Goal: Task Accomplishment & Management: Manage account settings

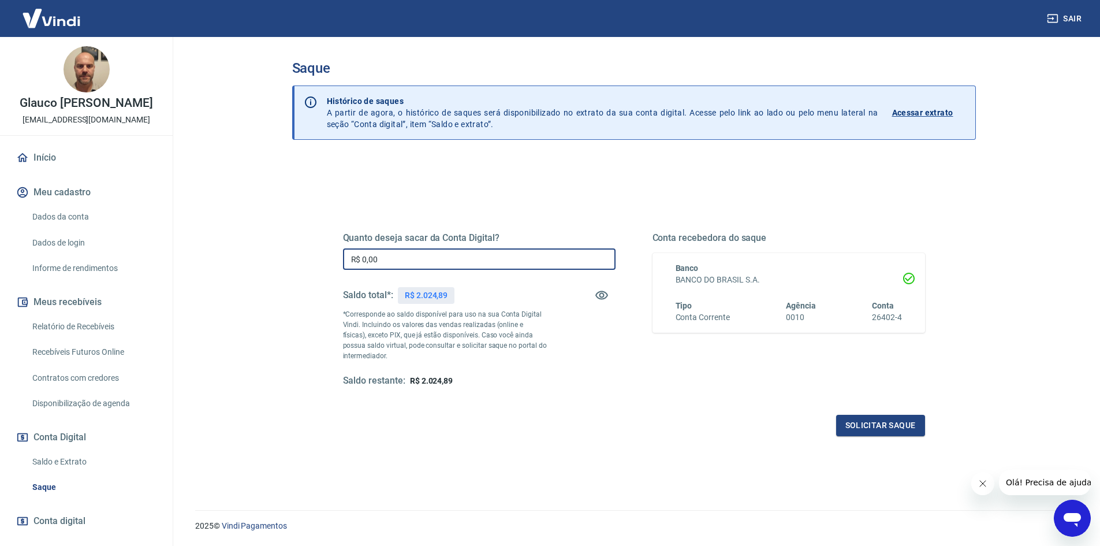
click at [408, 264] on input "R$ 0,00" at bounding box center [479, 258] width 273 height 21
type input "R$ 2.000,00"
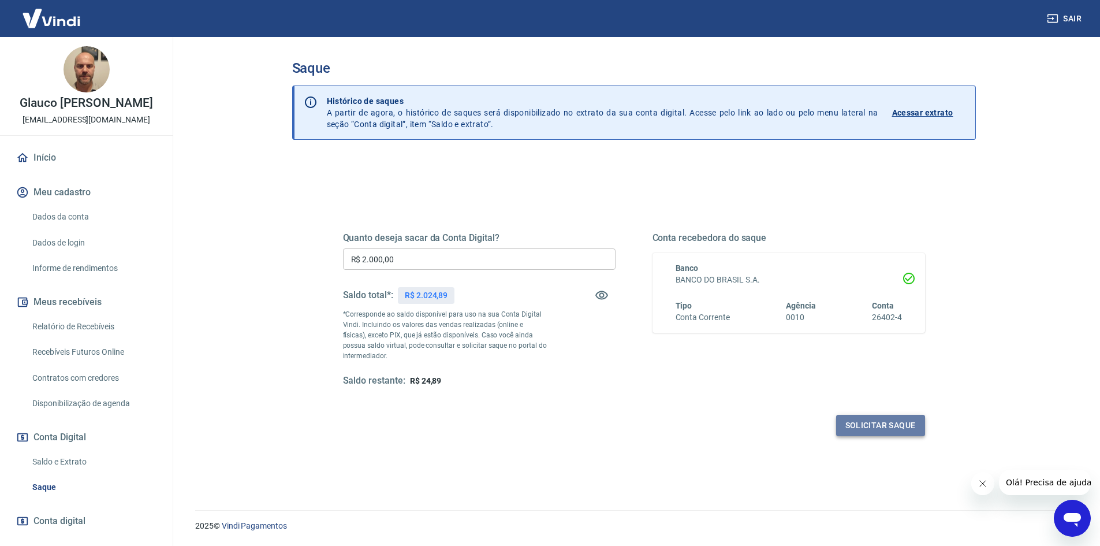
click at [866, 423] on button "Solicitar saque" at bounding box center [880, 425] width 89 height 21
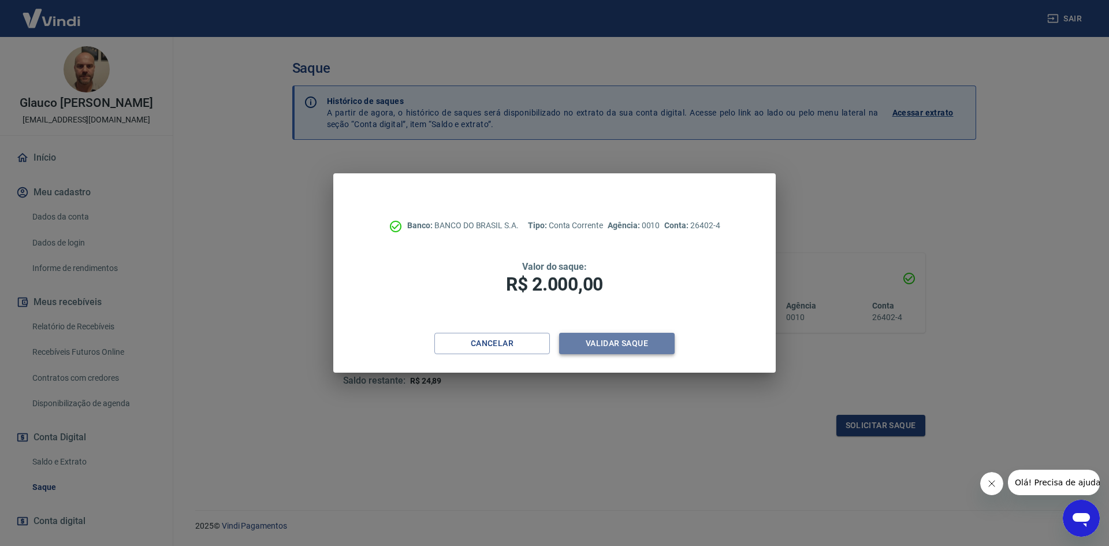
click at [616, 354] on button "Validar saque" at bounding box center [617, 343] width 116 height 21
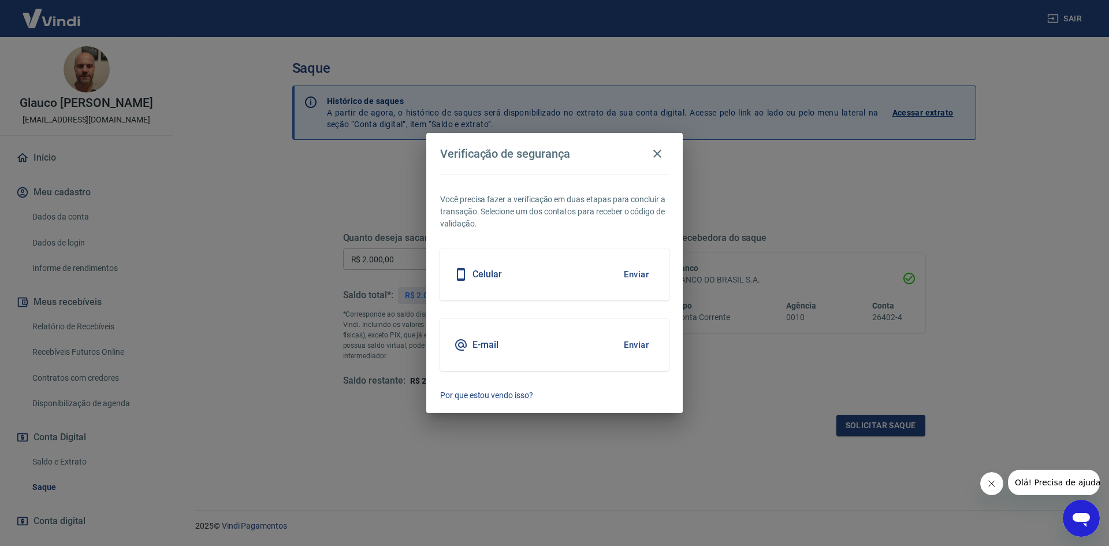
click at [615, 349] on div "E-mail Enviar" at bounding box center [554, 345] width 229 height 52
click at [644, 275] on button "Enviar" at bounding box center [636, 274] width 38 height 24
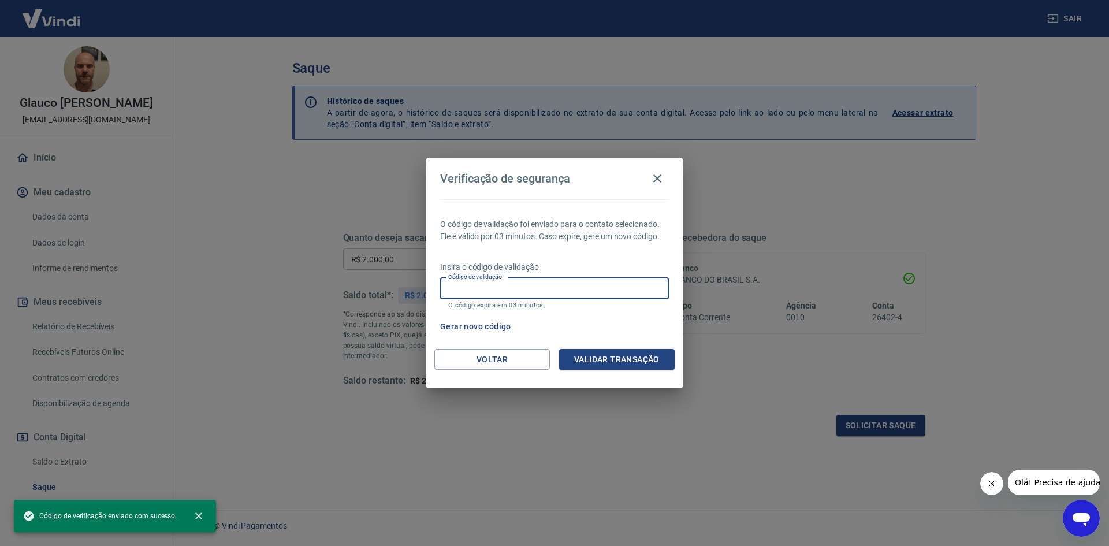
click at [575, 281] on input "Código de validação" at bounding box center [554, 288] width 229 height 21
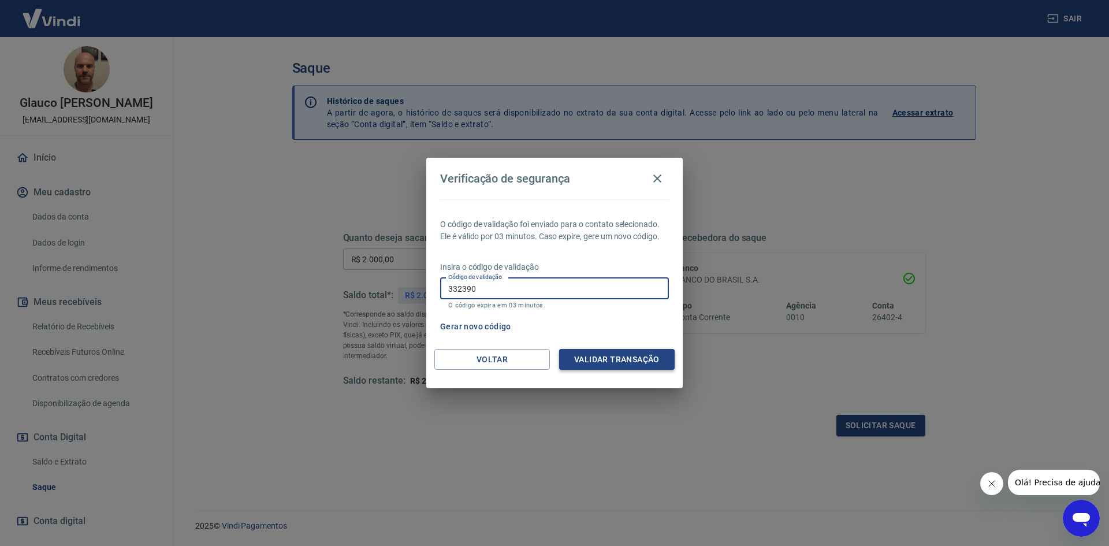
type input "332390"
click at [613, 361] on button "Validar transação" at bounding box center [617, 359] width 116 height 21
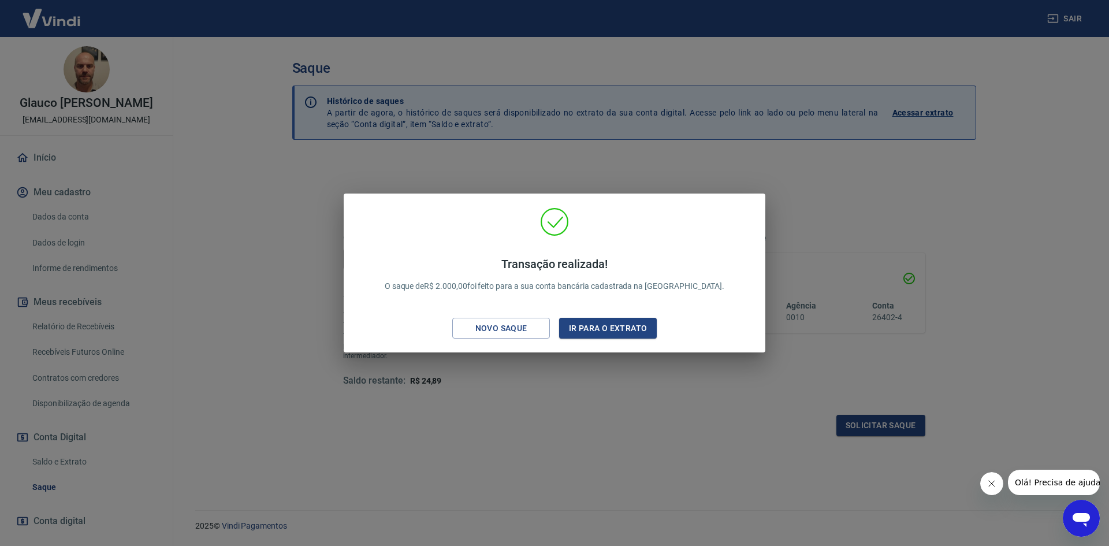
drag, startPoint x: 619, startPoint y: 398, endPoint x: 351, endPoint y: 1, distance: 478.8
click at [596, 377] on div "Transação realizada! O saque de R$ 2.000,00 foi feito para a sua conta bancária…" at bounding box center [554, 273] width 1109 height 546
